Goal: Communication & Community: Participate in discussion

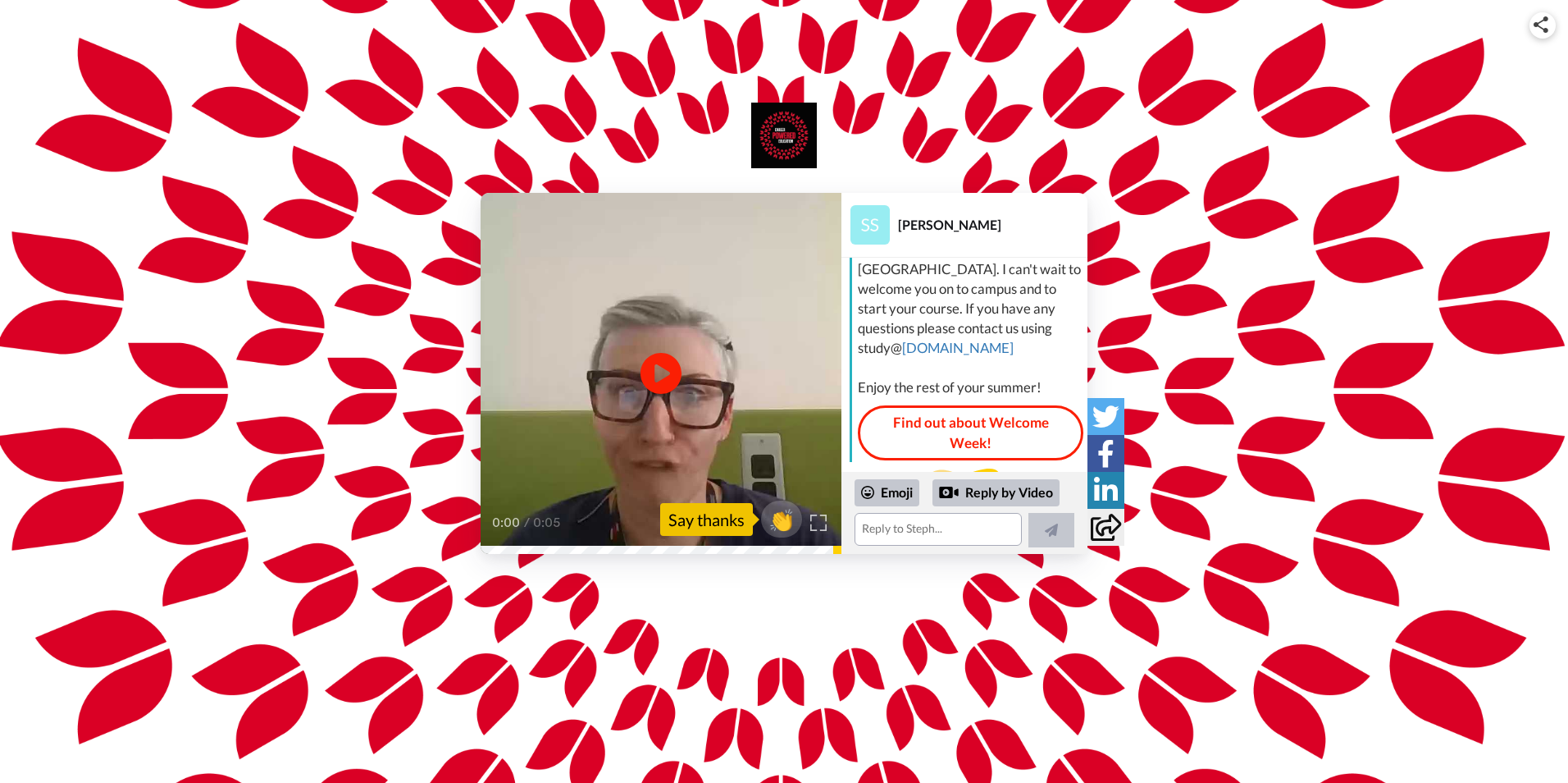
scroll to position [146, 0]
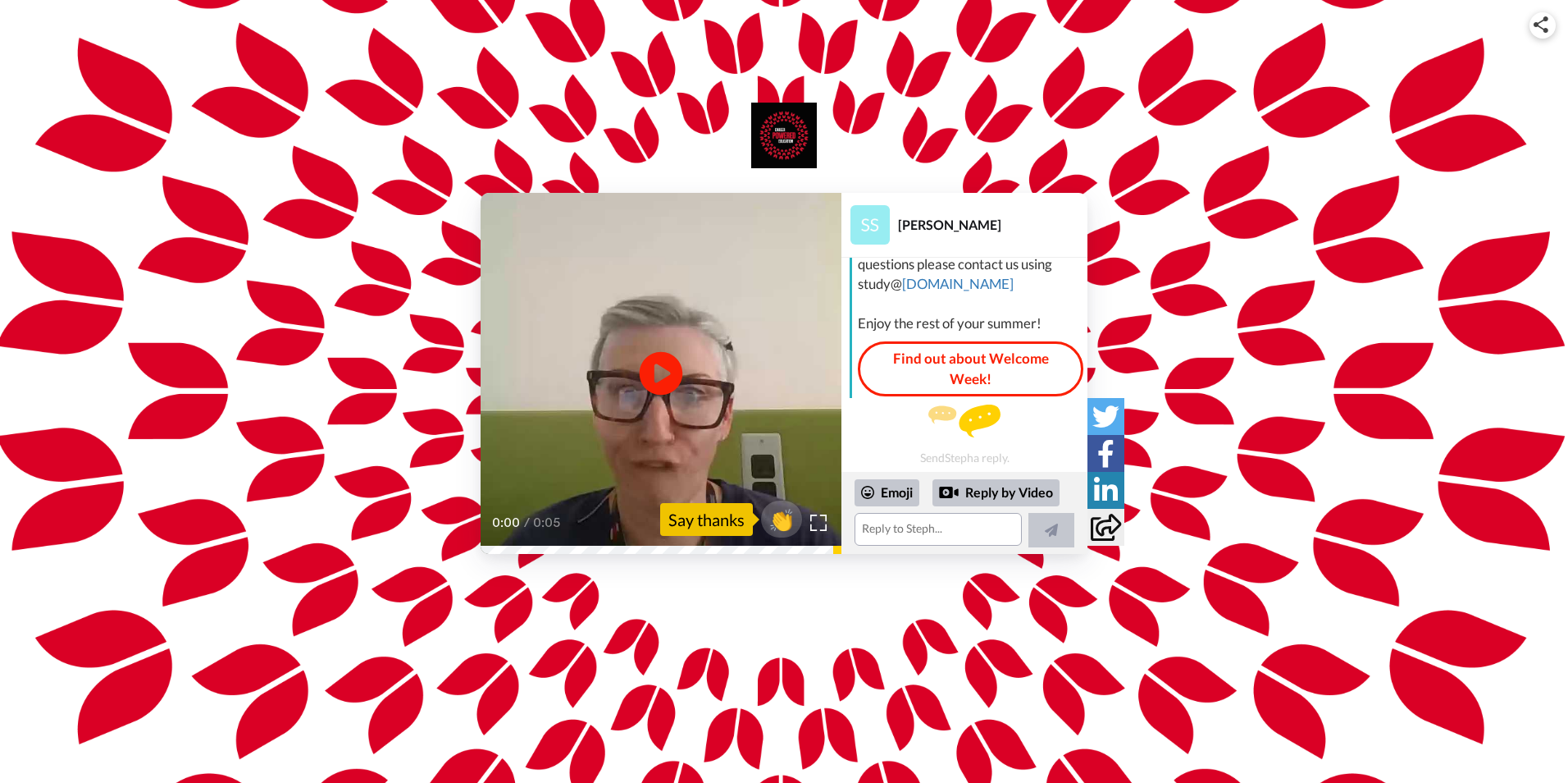
click at [666, 370] on icon "Play/Pause" at bounding box center [661, 373] width 43 height 78
click at [661, 347] on icon "Play/Pause" at bounding box center [661, 373] width 43 height 78
click at [897, 499] on div "Emoji" at bounding box center [887, 492] width 65 height 27
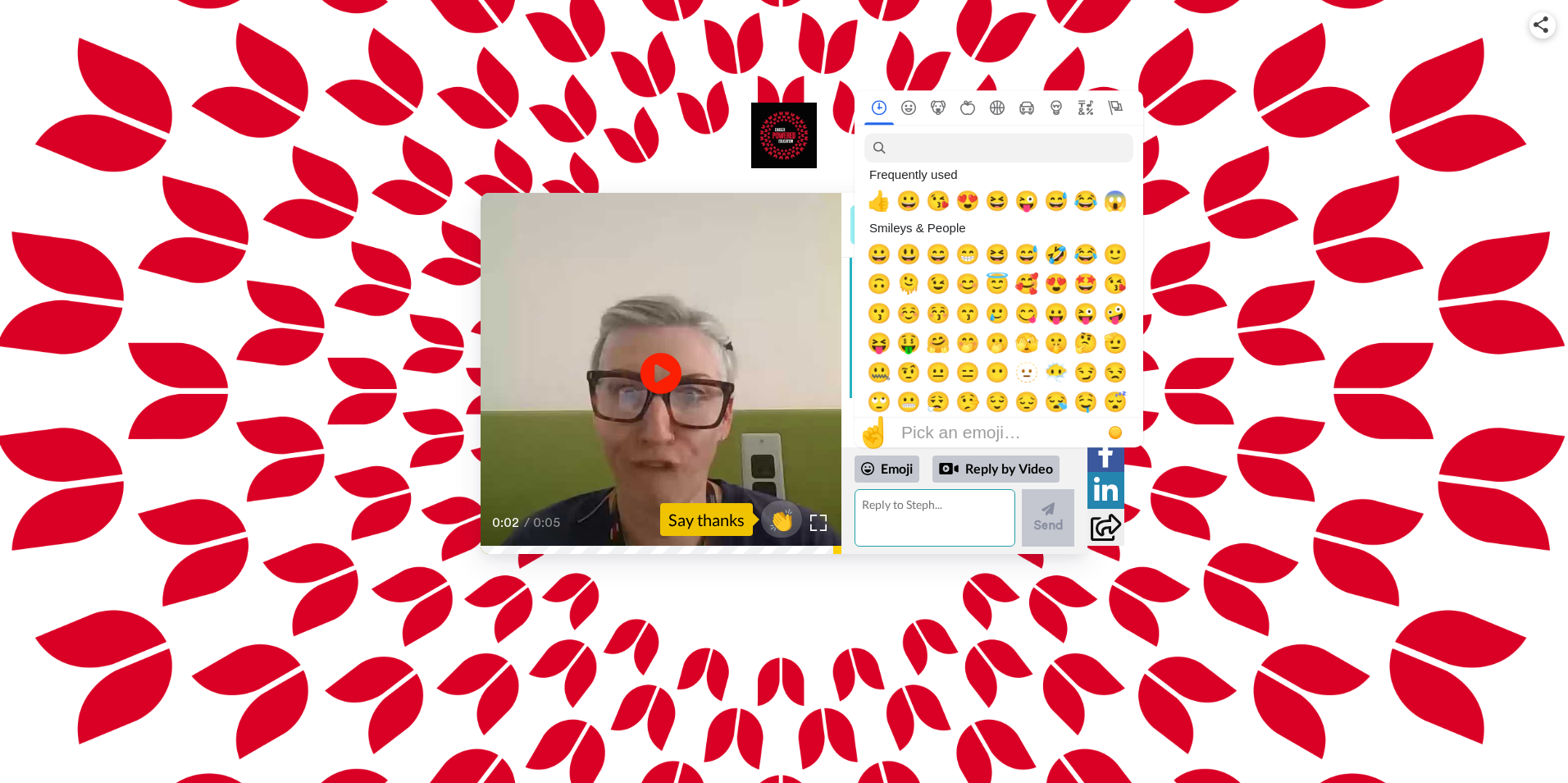
click at [962, 524] on textarea at bounding box center [934, 518] width 160 height 57
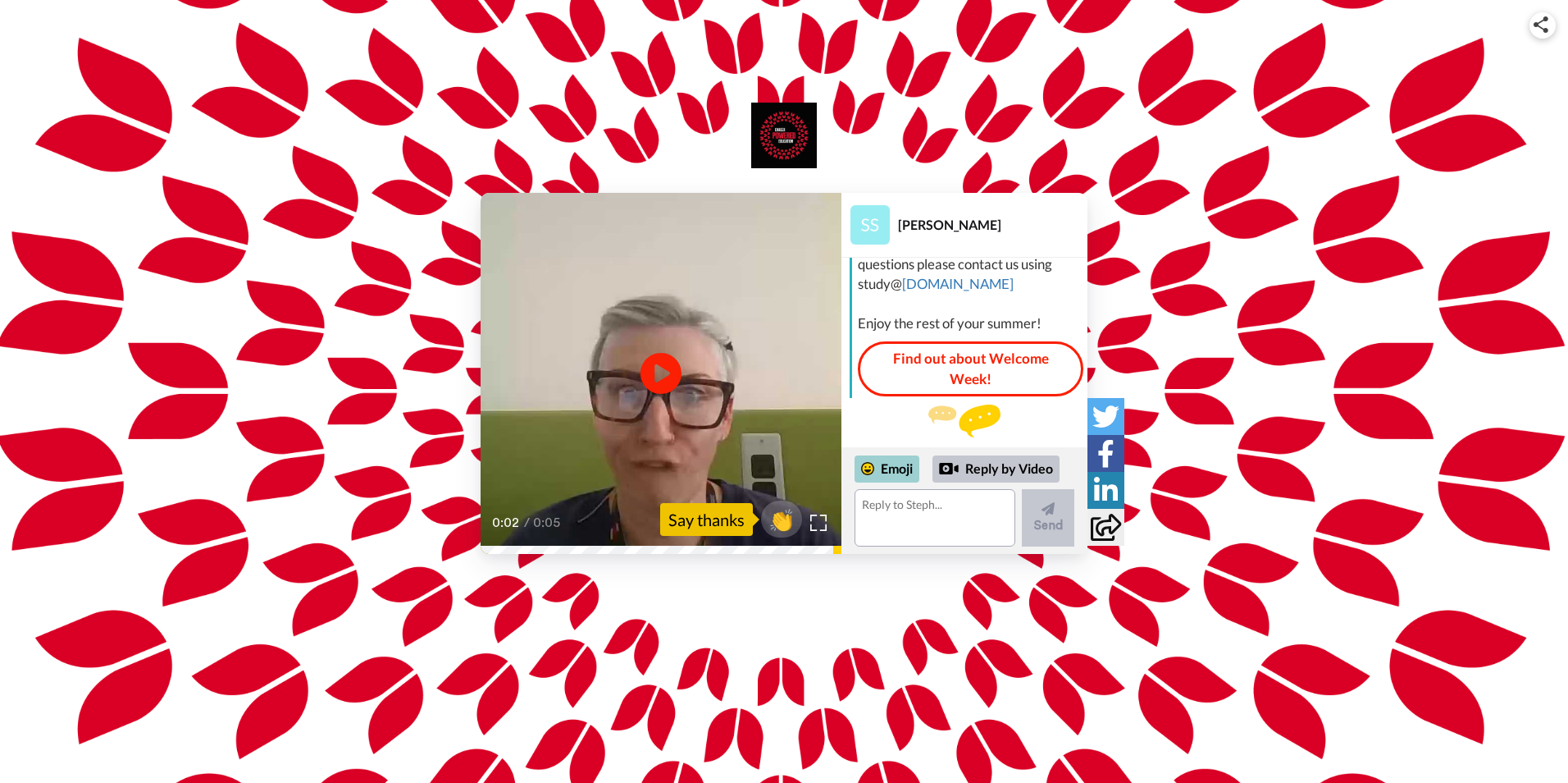
click at [893, 474] on div "Emoji" at bounding box center [887, 468] width 65 height 27
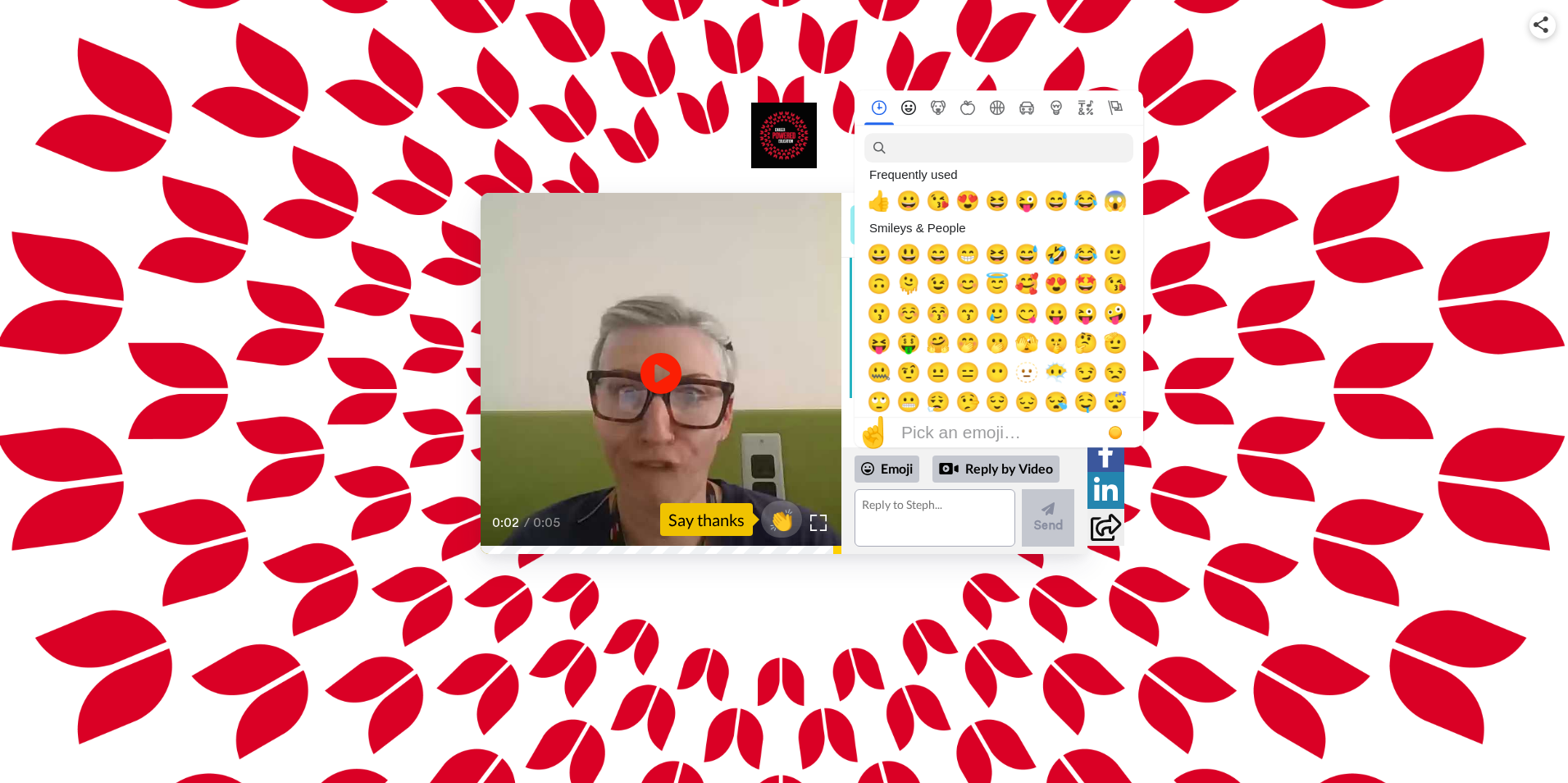
click at [903, 108] on icon "Smileys & People" at bounding box center [909, 107] width 15 height 15
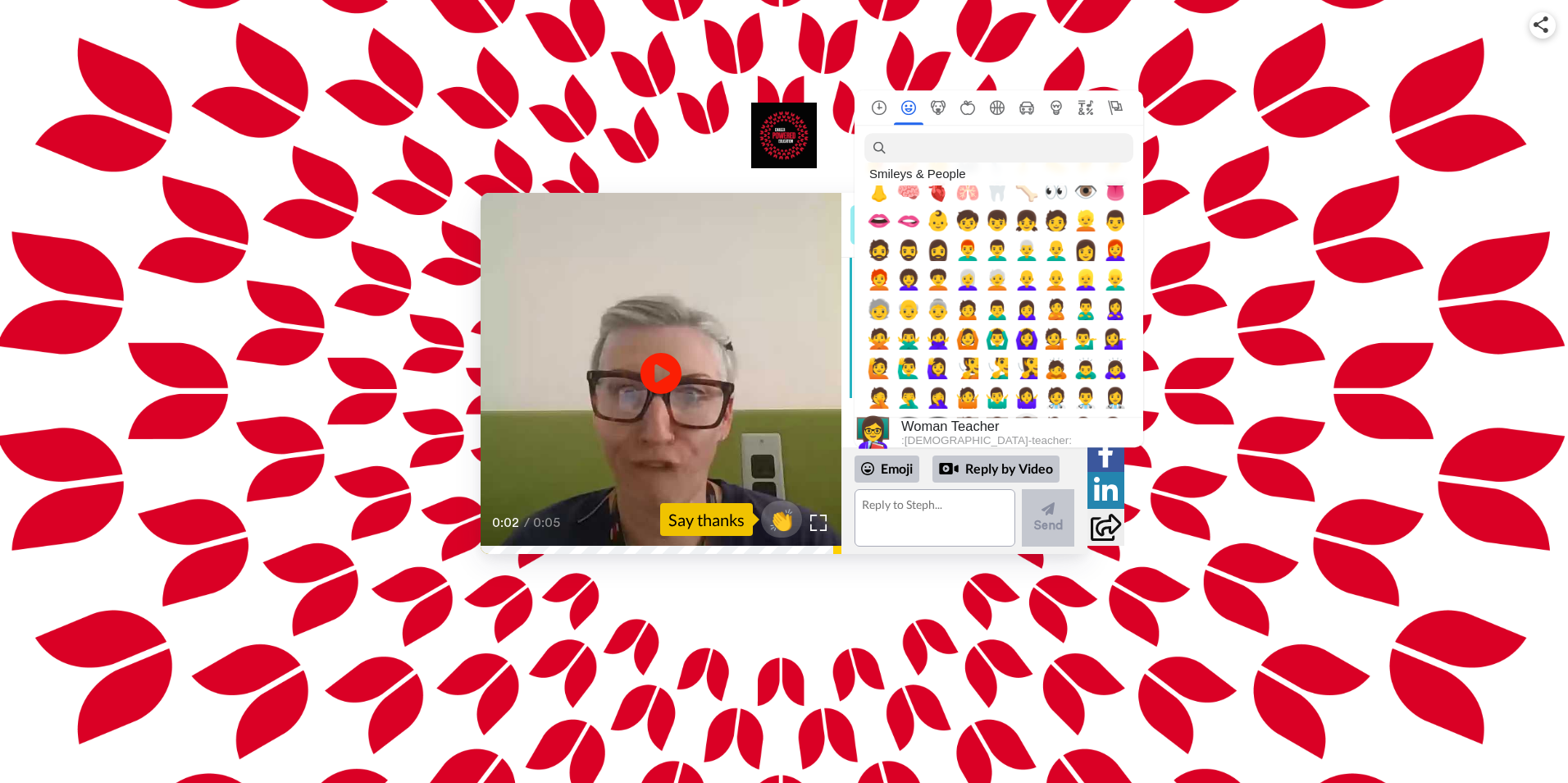
scroll to position [793, 0]
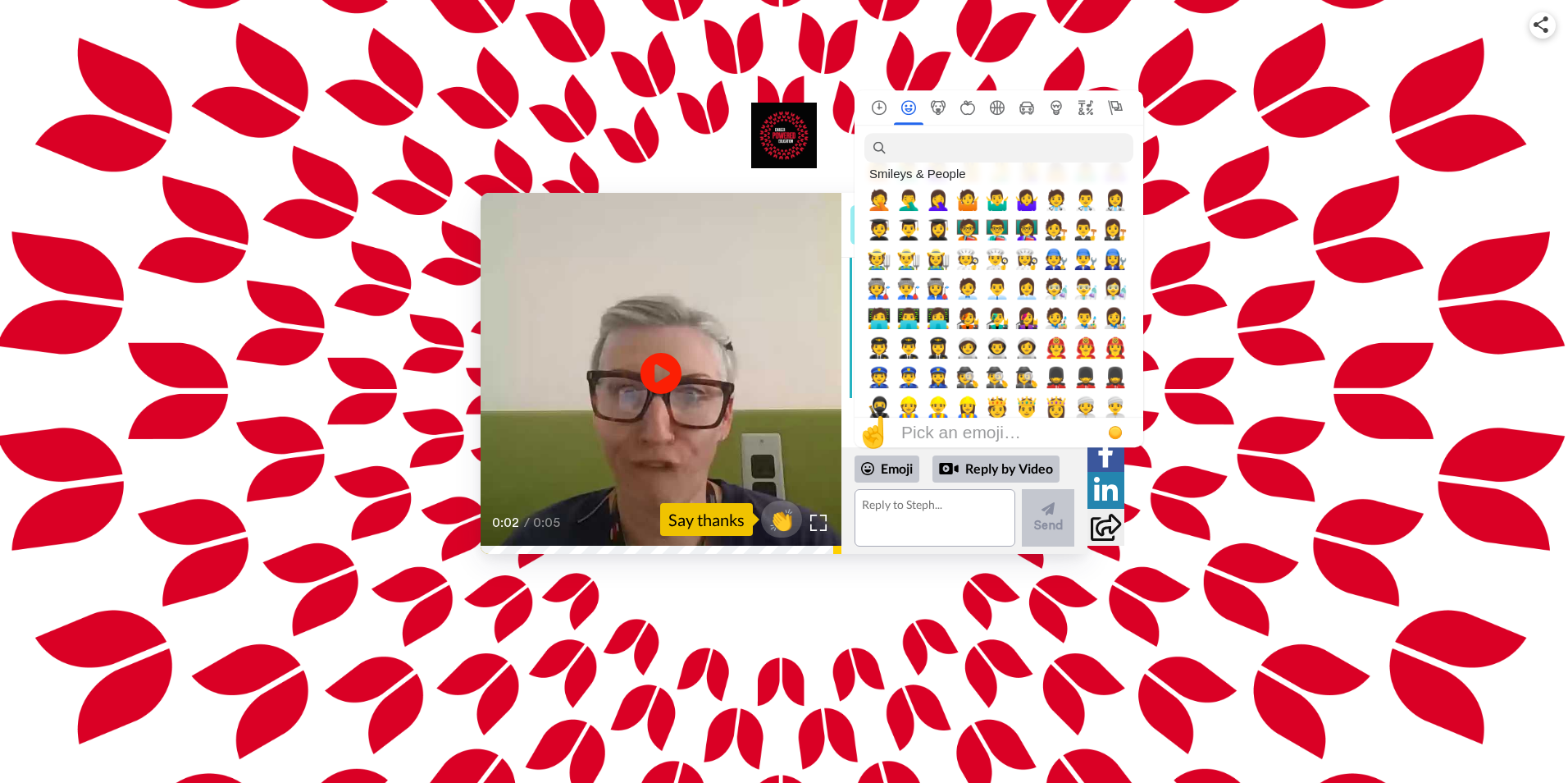
click at [934, 116] on nav at bounding box center [998, 107] width 288 height 34
click at [936, 110] on icon "Animals & Nature" at bounding box center [938, 107] width 15 height 15
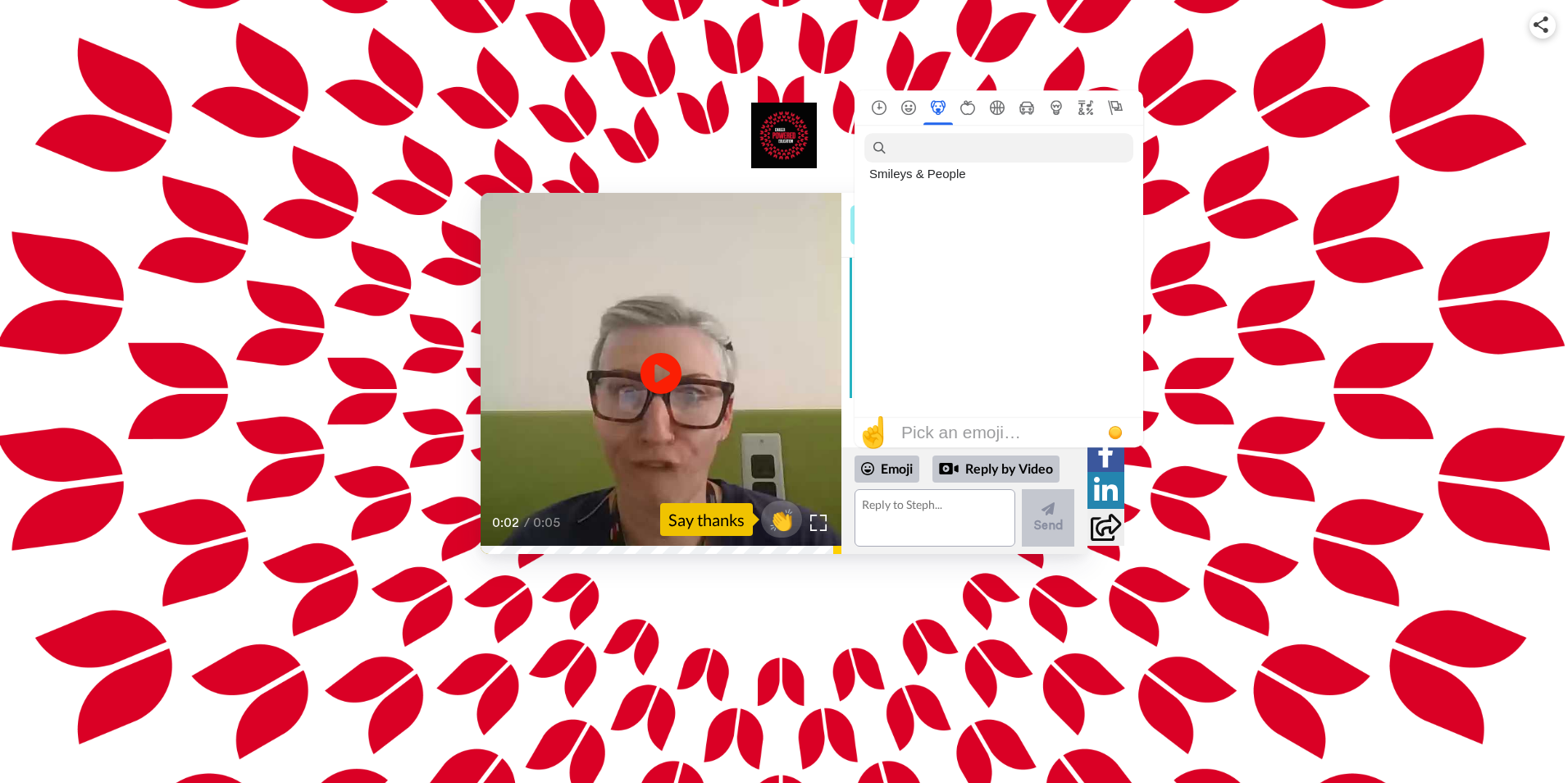
scroll to position [1821, 0]
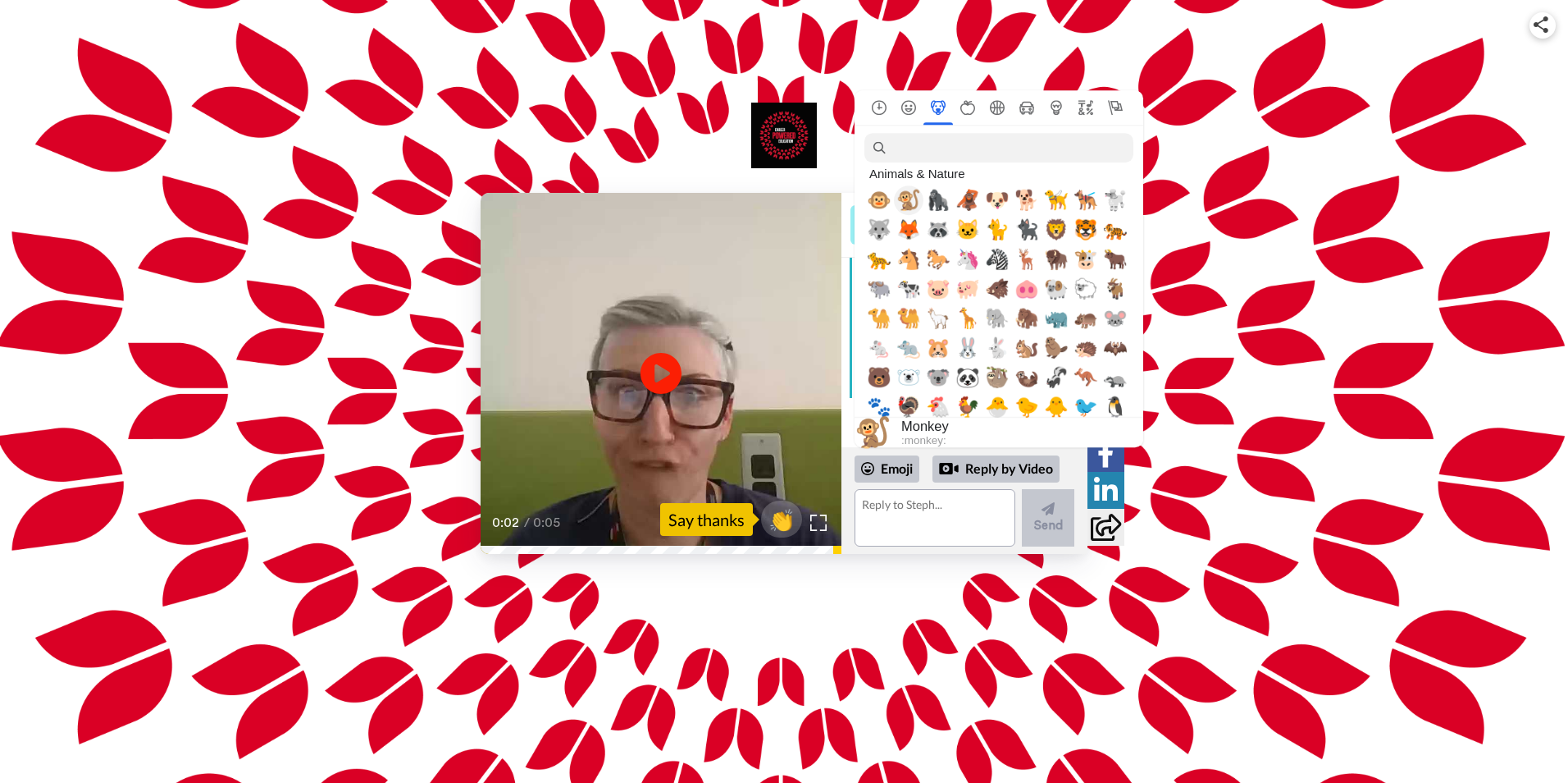
click at [909, 209] on span "🐒" at bounding box center [909, 200] width 25 height 23
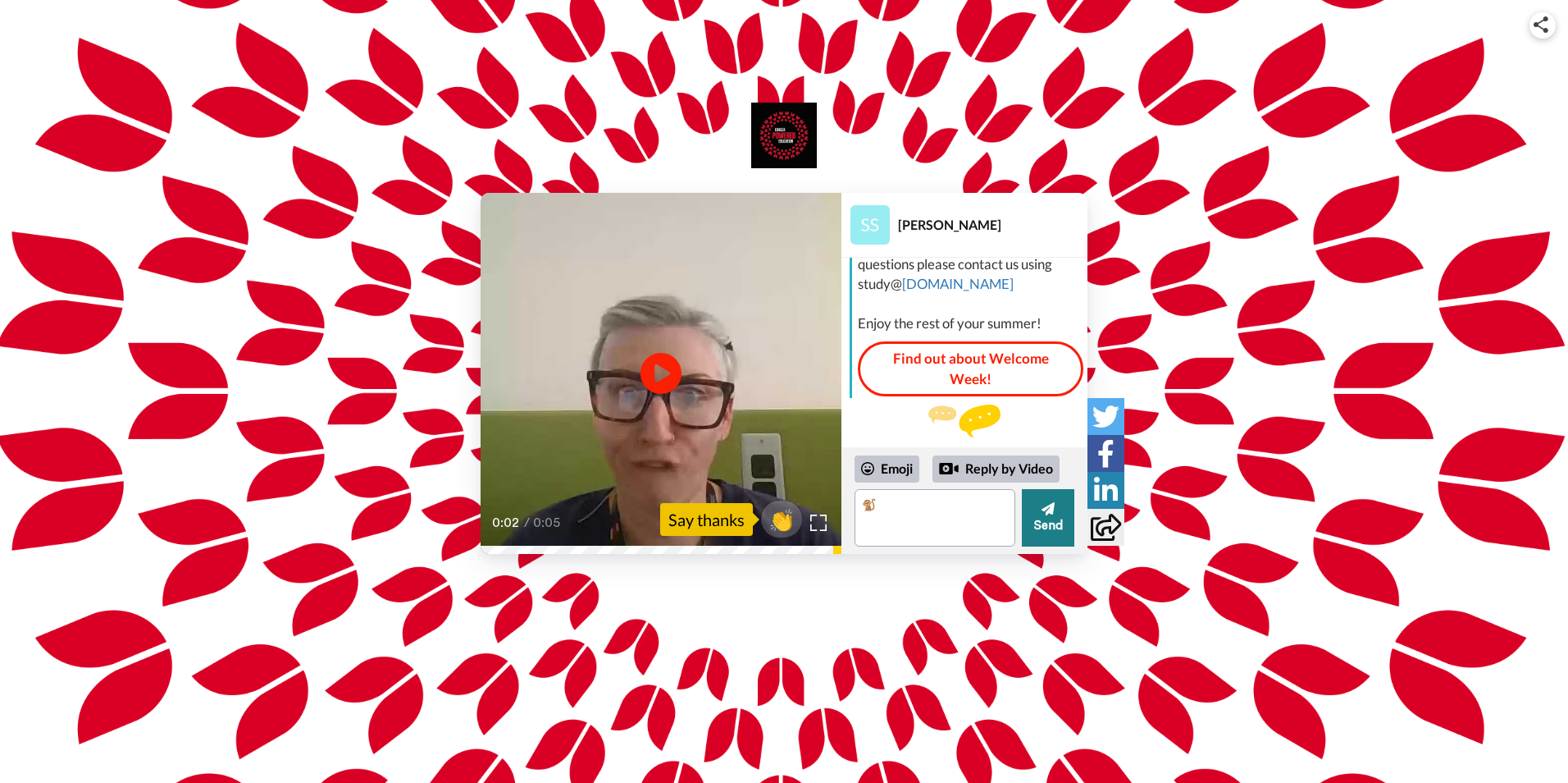
click at [1053, 522] on button "Send" at bounding box center [1047, 518] width 52 height 57
